Goal: Task Accomplishment & Management: Use online tool/utility

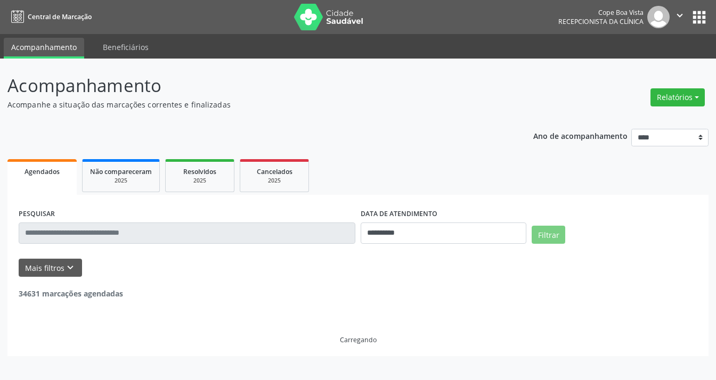
click at [659, 90] on button "Relatórios" at bounding box center [677, 97] width 54 height 18
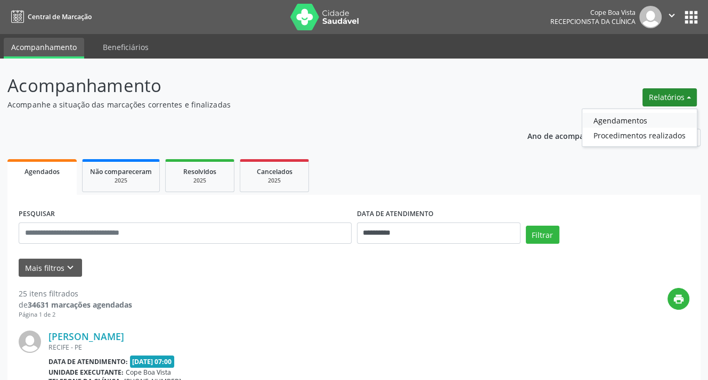
click at [667, 117] on link "Agendamentos" at bounding box center [639, 120] width 115 height 15
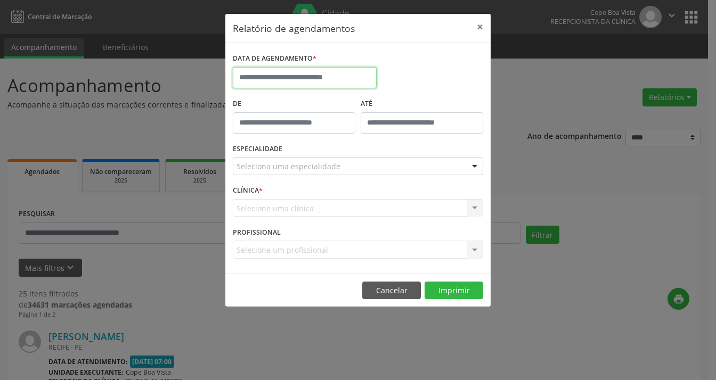
click at [289, 73] on input "text" at bounding box center [305, 77] width 144 height 21
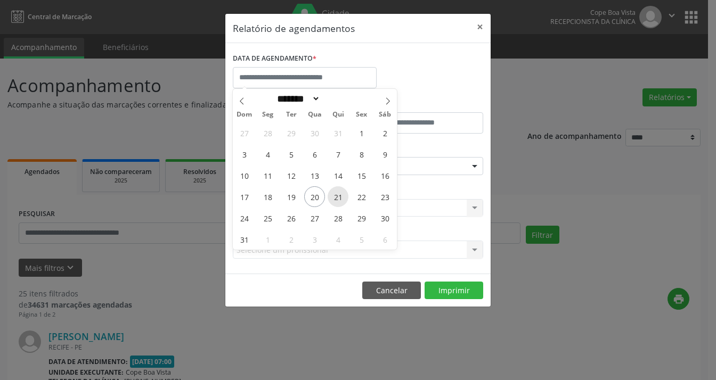
click at [334, 197] on span "21" at bounding box center [338, 196] width 21 height 21
type input "**********"
click at [334, 195] on span "21" at bounding box center [338, 196] width 21 height 21
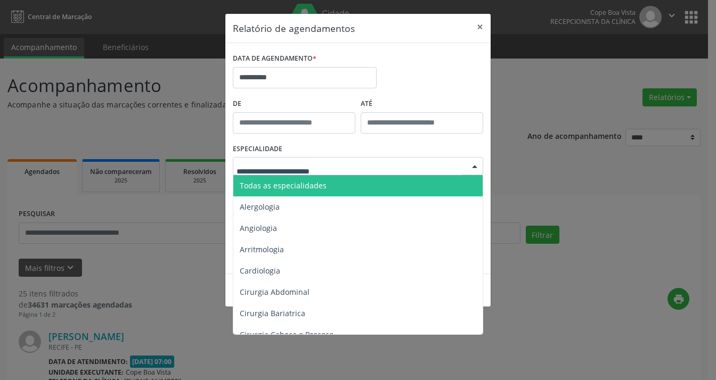
click at [297, 169] on input "text" at bounding box center [349, 171] width 225 height 21
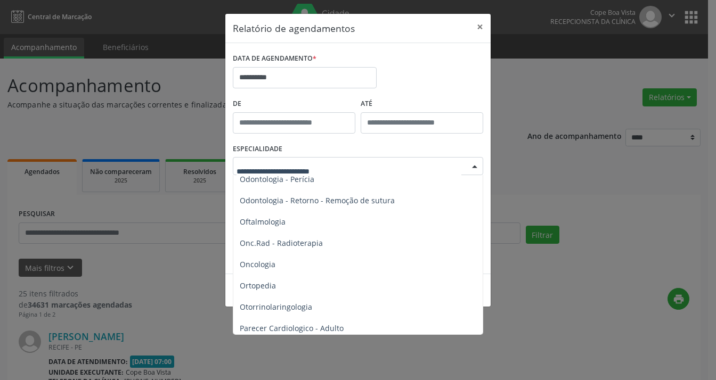
scroll to position [1438, 0]
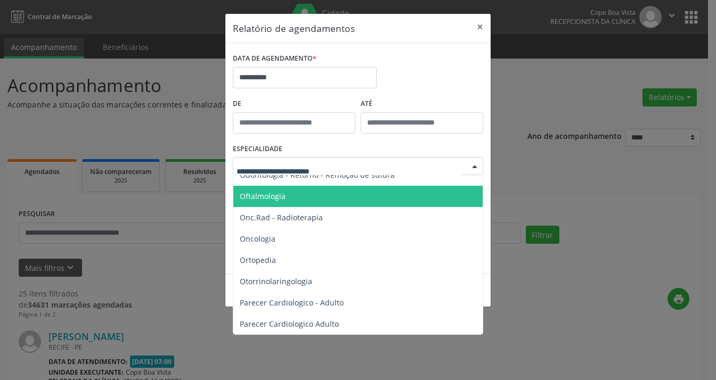
click at [298, 192] on span "Oftalmologia" at bounding box center [358, 196] width 251 height 21
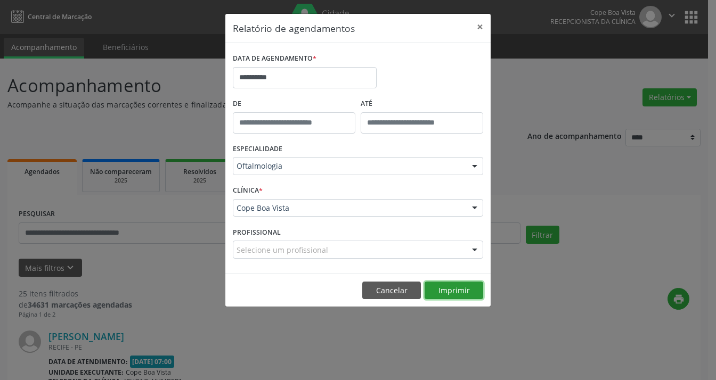
click at [459, 283] on button "Imprimir" at bounding box center [454, 291] width 59 height 18
